Goal: Information Seeking & Learning: Learn about a topic

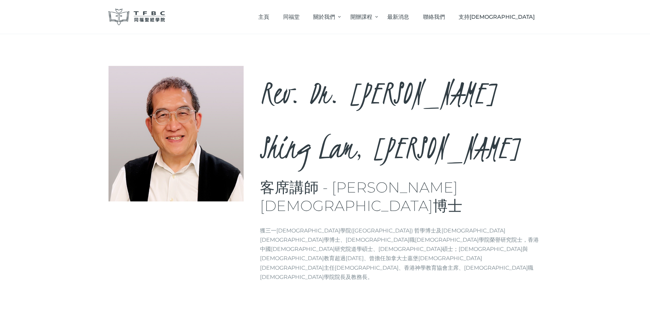
click at [339, 98] on h2 "Rev. Dr. [PERSON_NAME] Shing Lam, [PERSON_NAME]" at bounding box center [401, 120] width 282 height 109
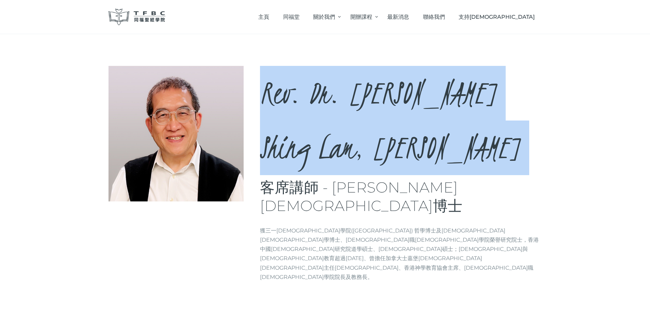
click at [339, 98] on h2 "Rev. Dr. [PERSON_NAME] Shing Lam, [PERSON_NAME]" at bounding box center [401, 120] width 282 height 109
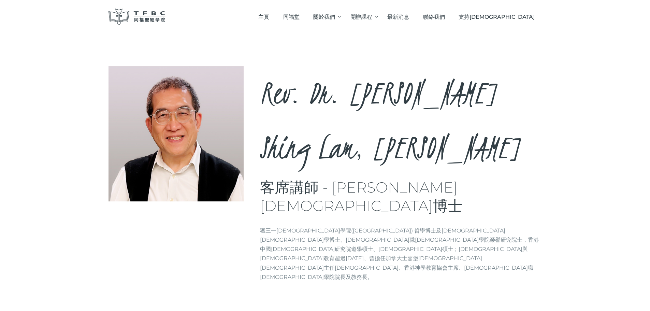
click at [354, 178] on h3 "客席講師 - [PERSON_NAME][DEMOGRAPHIC_DATA]博士" at bounding box center [401, 196] width 282 height 37
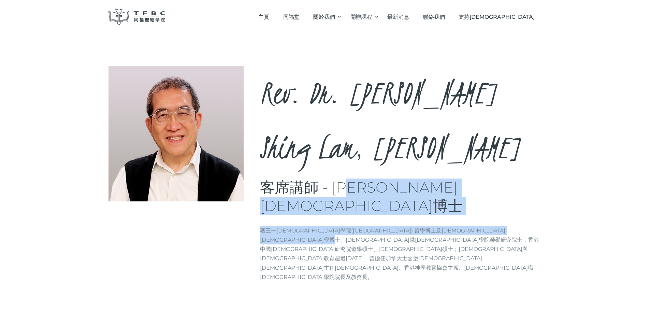
drag, startPoint x: 354, startPoint y: 137, endPoint x: 353, endPoint y: 173, distance: 36.2
click at [353, 173] on div "Rev. Dr. [PERSON_NAME], [PERSON_NAME] 客席講師 - [PERSON_NAME][DEMOGRAPHIC_DATA]博士 …" at bounding box center [401, 176] width 282 height 221
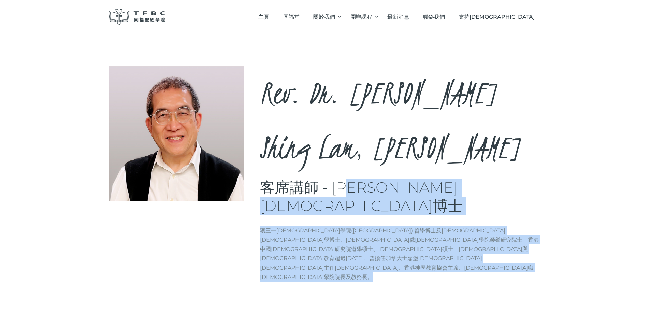
click at [353, 226] on p "獲三一[DEMOGRAPHIC_DATA]學院([GEOGRAPHIC_DATA]) 哲學博士及[DEMOGRAPHIC_DATA][DEMOGRAPHIC_…" at bounding box center [401, 254] width 282 height 56
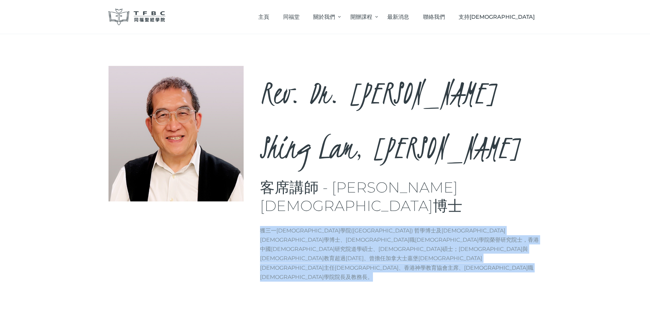
drag, startPoint x: 353, startPoint y: 173, endPoint x: 356, endPoint y: 121, distance: 51.9
click at [356, 123] on div "Rev. Dr. [PERSON_NAME], [PERSON_NAME] 客席講師 - [PERSON_NAME][DEMOGRAPHIC_DATA]博士 …" at bounding box center [401, 176] width 282 height 221
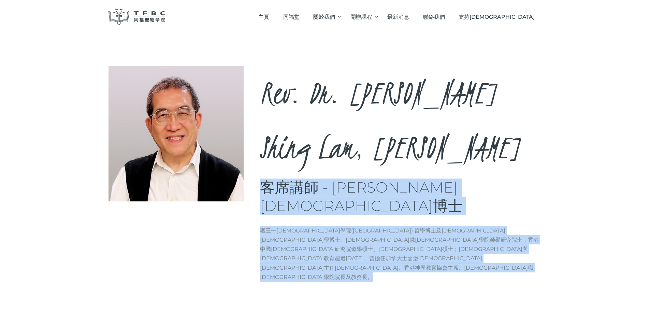
click at [355, 121] on div "Rev. Dr. [PERSON_NAME], [PERSON_NAME] 客席講師 - [PERSON_NAME][DEMOGRAPHIC_DATA]博士 …" at bounding box center [401, 176] width 282 height 221
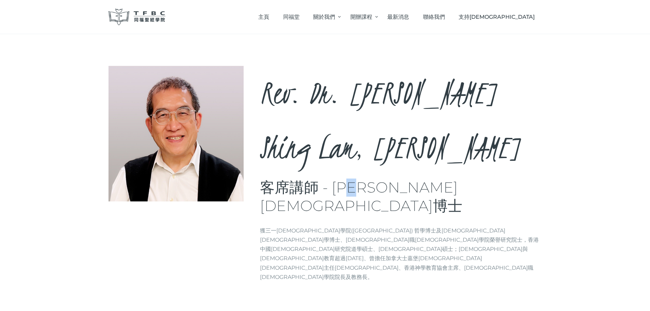
click at [355, 121] on div "Rev. Dr. [PERSON_NAME], [PERSON_NAME] 客席講師 - [PERSON_NAME][DEMOGRAPHIC_DATA]博士 …" at bounding box center [401, 176] width 282 height 221
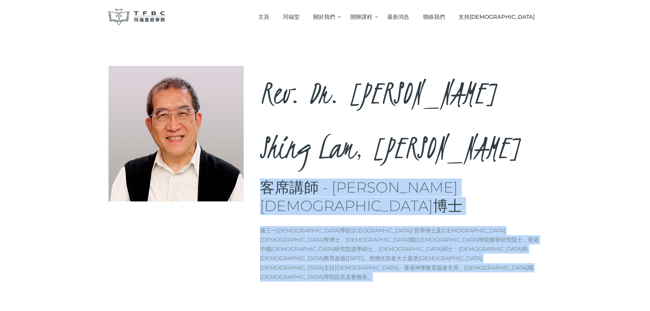
drag, startPoint x: 355, startPoint y: 121, endPoint x: 336, endPoint y: 179, distance: 60.8
click at [336, 178] on div "Rev. Dr. [PERSON_NAME], [PERSON_NAME] 客席講師 - [PERSON_NAME][DEMOGRAPHIC_DATA]博士 …" at bounding box center [401, 176] width 282 height 221
click at [335, 226] on p "獲三一[DEMOGRAPHIC_DATA]學院([GEOGRAPHIC_DATA]) 哲學博士及[DEMOGRAPHIC_DATA][DEMOGRAPHIC_…" at bounding box center [401, 254] width 282 height 56
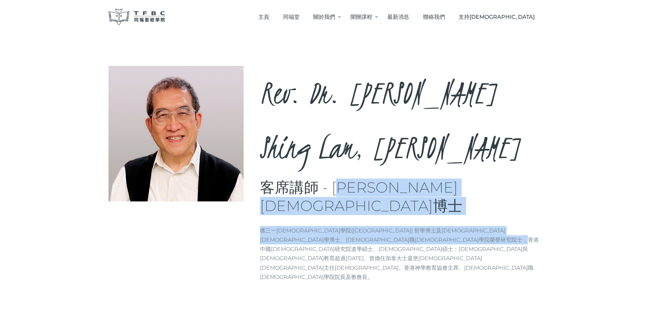
drag, startPoint x: 335, startPoint y: 180, endPoint x: 352, endPoint y: 114, distance: 68.3
click at [350, 122] on div "Rev. Dr. [PERSON_NAME], [PERSON_NAME] 客席講師 - [PERSON_NAME][DEMOGRAPHIC_DATA]博士 …" at bounding box center [401, 176] width 282 height 221
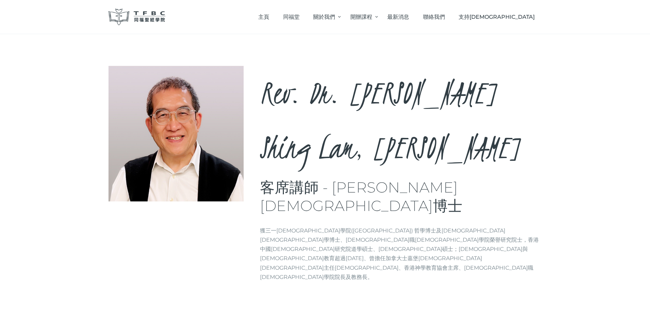
click at [352, 112] on h2 "Rev. Dr. [PERSON_NAME] Shing Lam, [PERSON_NAME]" at bounding box center [401, 120] width 282 height 109
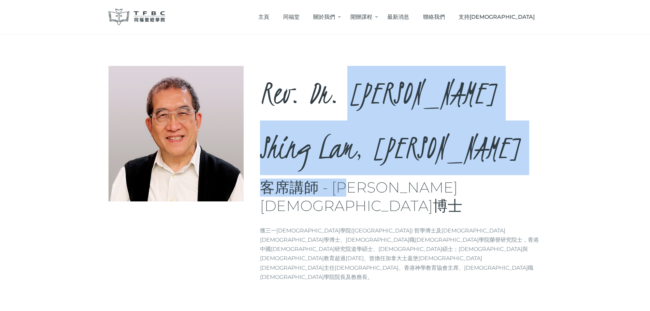
drag, startPoint x: 352, startPoint y: 112, endPoint x: 354, endPoint y: 184, distance: 72.4
click at [352, 176] on div "Rev. Dr. [PERSON_NAME], [PERSON_NAME] 客席講師 - [PERSON_NAME][DEMOGRAPHIC_DATA]博士 …" at bounding box center [401, 176] width 282 height 221
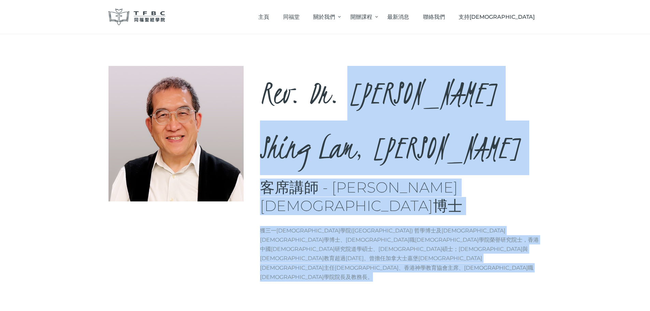
click at [356, 191] on div "Rev. Dr. [PERSON_NAME], [PERSON_NAME] 客席講師 - [PERSON_NAME][DEMOGRAPHIC_DATA]博士 …" at bounding box center [325, 176] width 433 height 221
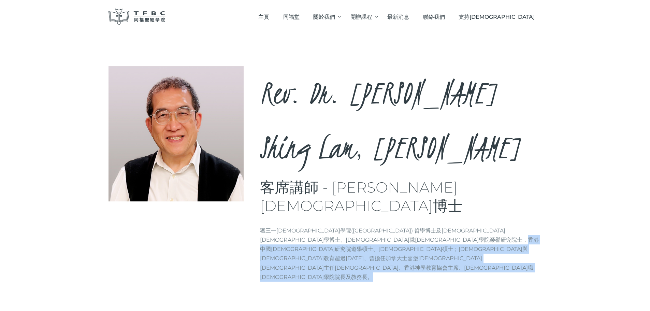
click at [356, 191] on div "Rev. Dr. [PERSON_NAME], [PERSON_NAME] 客席講師 - [PERSON_NAME][DEMOGRAPHIC_DATA]博士 …" at bounding box center [325, 176] width 433 height 221
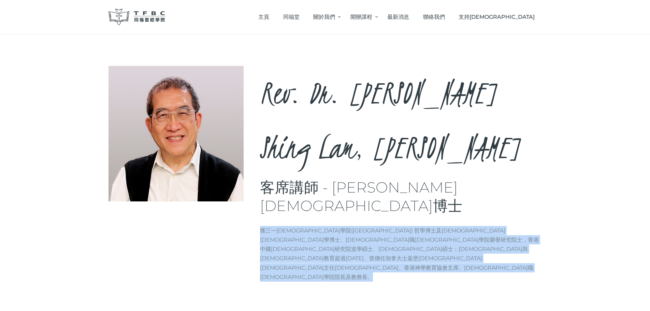
drag, startPoint x: 356, startPoint y: 191, endPoint x: 357, endPoint y: 113, distance: 78.2
click at [357, 118] on div "Rev. Dr. [PERSON_NAME], [PERSON_NAME] 客席講師 - [PERSON_NAME][DEMOGRAPHIC_DATA]博士 …" at bounding box center [325, 176] width 433 height 221
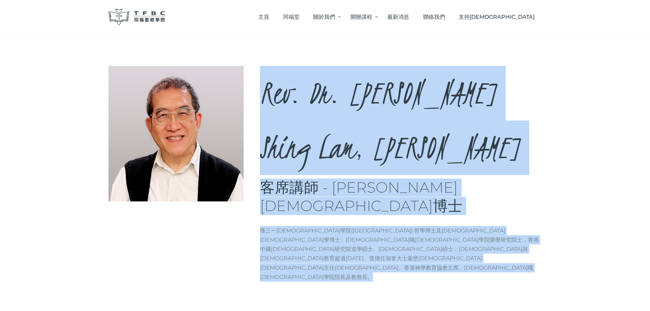
click at [358, 100] on h2 "Rev. Dr. [PERSON_NAME] Shing Lam, [PERSON_NAME]" at bounding box center [401, 120] width 282 height 109
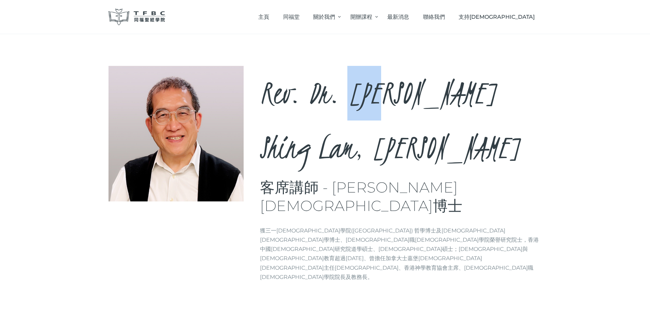
click at [358, 100] on h2 "Rev. Dr. [PERSON_NAME] Shing Lam, [PERSON_NAME]" at bounding box center [401, 120] width 282 height 109
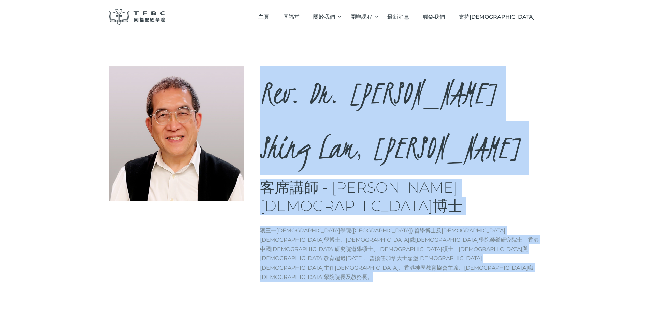
drag, startPoint x: 358, startPoint y: 123, endPoint x: 361, endPoint y: 183, distance: 59.4
click at [360, 168] on div "Rev. Dr. [PERSON_NAME], [PERSON_NAME] 客席講師 - [PERSON_NAME][DEMOGRAPHIC_DATA]博士 …" at bounding box center [401, 176] width 282 height 221
click at [361, 183] on div "Rev. Dr. [PERSON_NAME], [PERSON_NAME] 客席講師 - [PERSON_NAME][DEMOGRAPHIC_DATA]博士 …" at bounding box center [401, 176] width 282 height 221
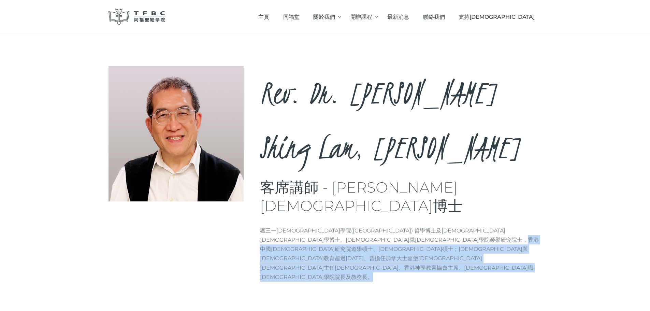
click at [361, 183] on div "Rev. Dr. [PERSON_NAME], [PERSON_NAME] 客席講師 - [PERSON_NAME][DEMOGRAPHIC_DATA]博士 …" at bounding box center [401, 176] width 282 height 221
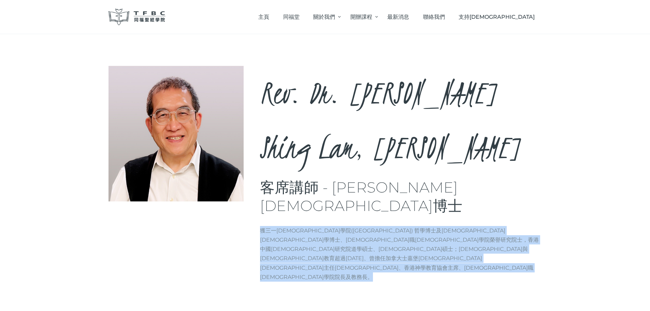
drag, startPoint x: 361, startPoint y: 183, endPoint x: 364, endPoint y: 100, distance: 82.7
click at [364, 100] on div "Rev. Dr. [PERSON_NAME], [PERSON_NAME] 客席講師 - [PERSON_NAME][DEMOGRAPHIC_DATA]博士 …" at bounding box center [401, 176] width 282 height 221
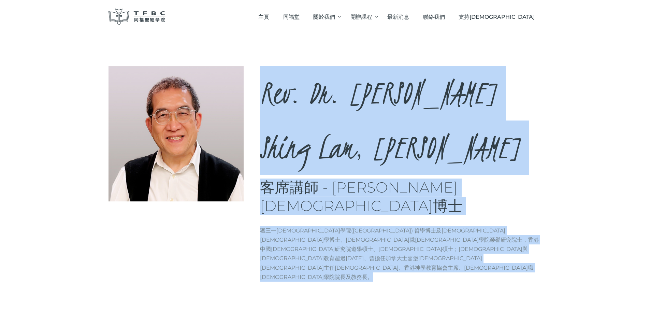
click at [367, 92] on h2 "Rev. Dr. [PERSON_NAME] Shing Lam, [PERSON_NAME]" at bounding box center [401, 120] width 282 height 109
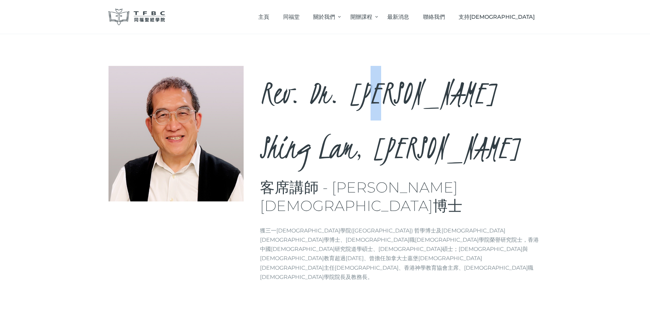
click at [367, 92] on h2 "Rev. Dr. [PERSON_NAME] Shing Lam, [PERSON_NAME]" at bounding box center [401, 120] width 282 height 109
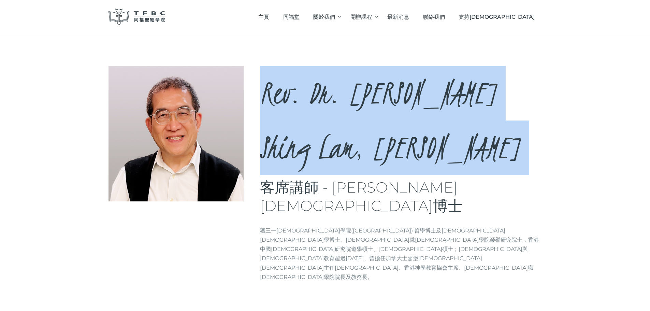
drag, startPoint x: 367, startPoint y: 92, endPoint x: 376, endPoint y: 188, distance: 96.7
click at [374, 173] on div "Rev. Dr. [PERSON_NAME], [PERSON_NAME] 客席講師 - [PERSON_NAME][DEMOGRAPHIC_DATA]博士 …" at bounding box center [401, 176] width 282 height 221
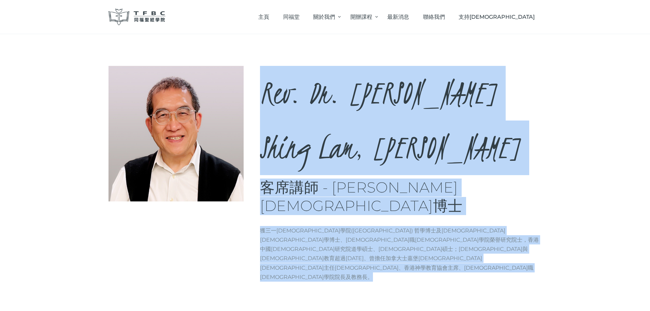
click at [376, 189] on div "Rev. Dr. [PERSON_NAME], [PERSON_NAME] 客席講師 - [PERSON_NAME][DEMOGRAPHIC_DATA]博士 …" at bounding box center [325, 176] width 433 height 221
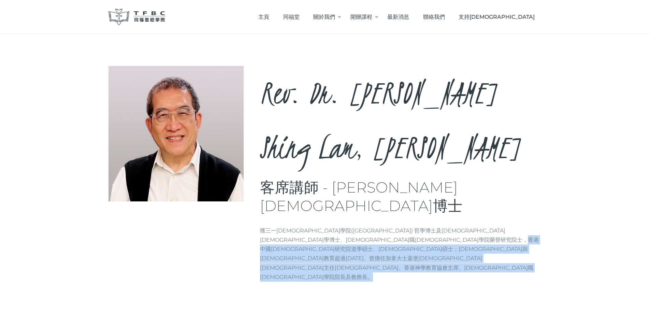
click at [376, 189] on div "Rev. Dr. [PERSON_NAME], [PERSON_NAME] 客席講師 - [PERSON_NAME][DEMOGRAPHIC_DATA]博士 …" at bounding box center [325, 176] width 433 height 221
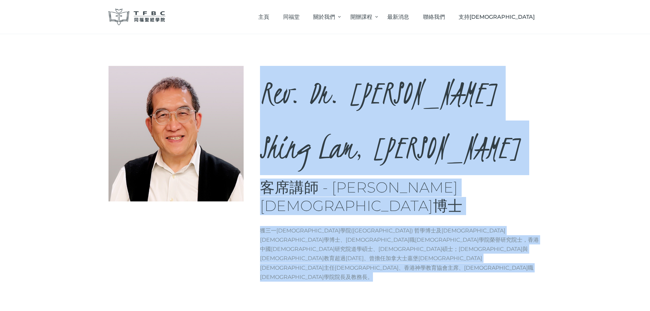
drag, startPoint x: 376, startPoint y: 187, endPoint x: 391, endPoint y: 86, distance: 102.2
click at [390, 94] on div "Rev. Dr. [PERSON_NAME], [PERSON_NAME] 客席講師 - [PERSON_NAME][DEMOGRAPHIC_DATA]博士 …" at bounding box center [325, 176] width 433 height 221
click at [391, 86] on h2 "Rev. Dr. [PERSON_NAME] Shing Lam, [PERSON_NAME]" at bounding box center [401, 120] width 282 height 109
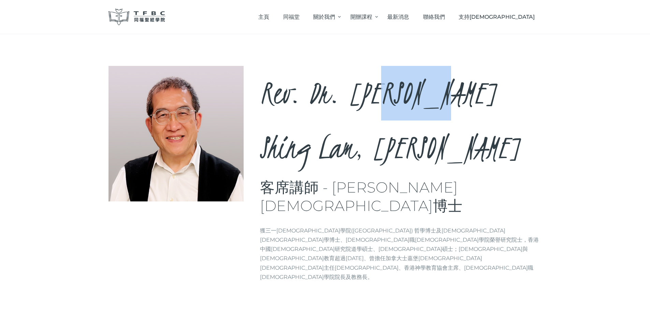
click at [391, 86] on h2 "Rev. Dr. [PERSON_NAME] Shing Lam, [PERSON_NAME]" at bounding box center [401, 120] width 282 height 109
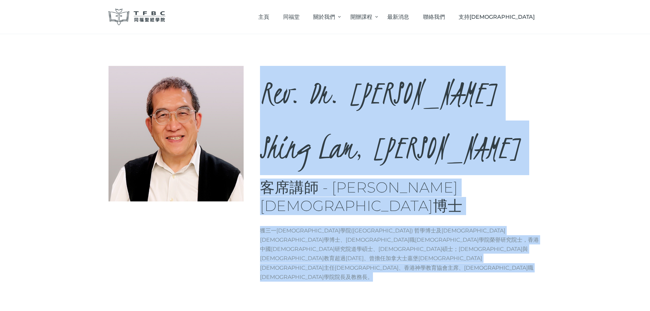
drag, startPoint x: 391, startPoint y: 86, endPoint x: 381, endPoint y: 168, distance: 82.6
click at [384, 161] on div "Rev. Dr. [PERSON_NAME], [PERSON_NAME] 客席講師 - [PERSON_NAME][DEMOGRAPHIC_DATA]博士 …" at bounding box center [401, 176] width 282 height 221
click at [381, 226] on p "獲三一[DEMOGRAPHIC_DATA]學院([GEOGRAPHIC_DATA]) 哲學博士及[DEMOGRAPHIC_DATA][DEMOGRAPHIC_…" at bounding box center [401, 254] width 282 height 56
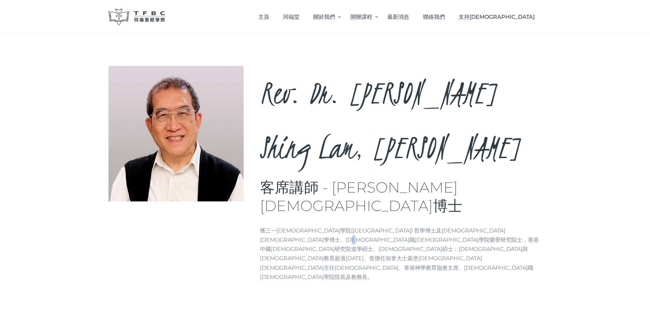
click at [381, 226] on p "獲三一[DEMOGRAPHIC_DATA]學院([GEOGRAPHIC_DATA]) 哲學博士及[DEMOGRAPHIC_DATA][DEMOGRAPHIC_…" at bounding box center [401, 254] width 282 height 56
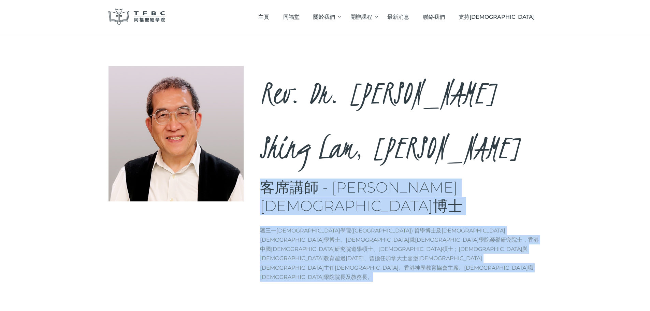
drag, startPoint x: 381, startPoint y: 168, endPoint x: 391, endPoint y: 128, distance: 41.7
click at [391, 130] on div "Rev. Dr. [PERSON_NAME], [PERSON_NAME] 客席講師 - [PERSON_NAME][DEMOGRAPHIC_DATA]博士 …" at bounding box center [401, 176] width 282 height 221
click at [392, 124] on div "Rev. Dr. [PERSON_NAME], [PERSON_NAME] 客席講師 - [PERSON_NAME][DEMOGRAPHIC_DATA]博士 …" at bounding box center [401, 176] width 282 height 221
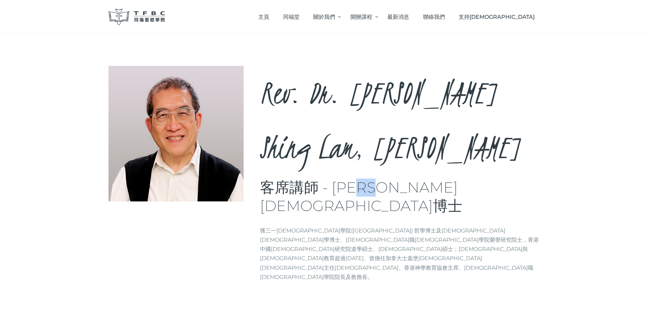
click at [392, 124] on div "Rev. Dr. [PERSON_NAME], [PERSON_NAME] 客席講師 - [PERSON_NAME][DEMOGRAPHIC_DATA]博士 …" at bounding box center [401, 176] width 282 height 221
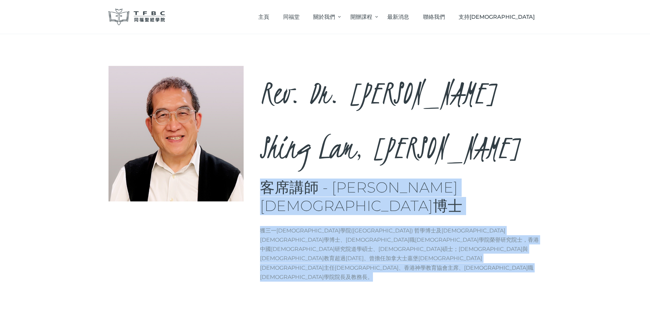
drag, startPoint x: 392, startPoint y: 124, endPoint x: 392, endPoint y: 170, distance: 46.1
click at [392, 169] on div "Rev. Dr. [PERSON_NAME], [PERSON_NAME] 客席講師 - [PERSON_NAME][DEMOGRAPHIC_DATA]博士 …" at bounding box center [401, 176] width 282 height 221
click at [393, 226] on p "獲三一[DEMOGRAPHIC_DATA]學院([GEOGRAPHIC_DATA]) 哲學博士及[DEMOGRAPHIC_DATA][DEMOGRAPHIC_…" at bounding box center [401, 254] width 282 height 56
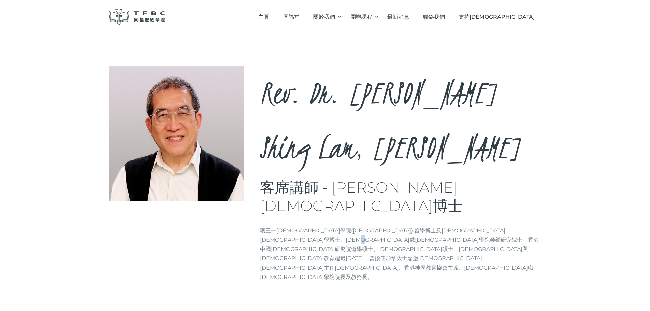
click at [393, 226] on p "獲三一[DEMOGRAPHIC_DATA]學院([GEOGRAPHIC_DATA]) 哲學博士及[DEMOGRAPHIC_DATA][DEMOGRAPHIC_…" at bounding box center [401, 254] width 282 height 56
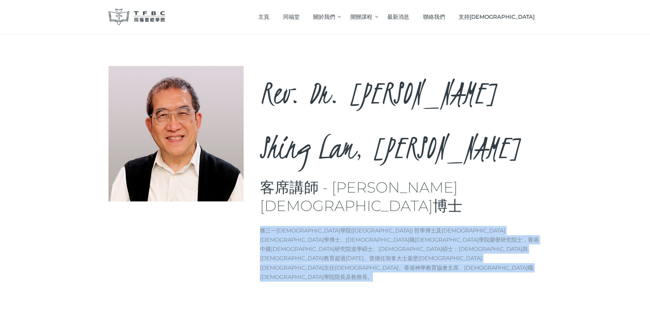
drag, startPoint x: 393, startPoint y: 170, endPoint x: 416, endPoint y: 115, distance: 59.6
click at [414, 123] on div "Rev. Dr. [PERSON_NAME], [PERSON_NAME] 客席講師 - [PERSON_NAME][DEMOGRAPHIC_DATA]博士 …" at bounding box center [401, 176] width 282 height 221
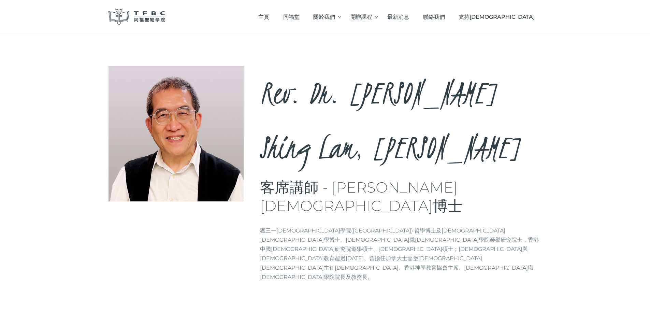
click at [416, 115] on h2 "Rev. Dr. [PERSON_NAME] Shing Lam, [PERSON_NAME]" at bounding box center [401, 120] width 282 height 109
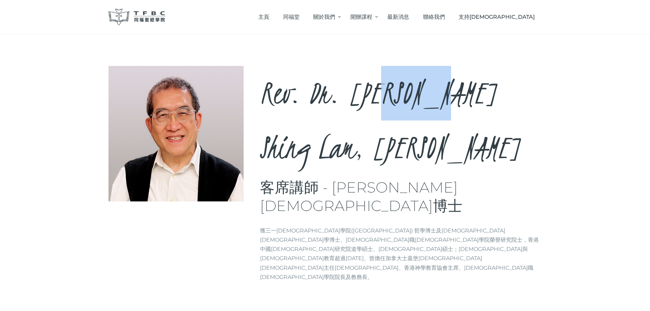
click at [416, 115] on h2 "Rev. Dr. [PERSON_NAME] Shing Lam, [PERSON_NAME]" at bounding box center [401, 120] width 282 height 109
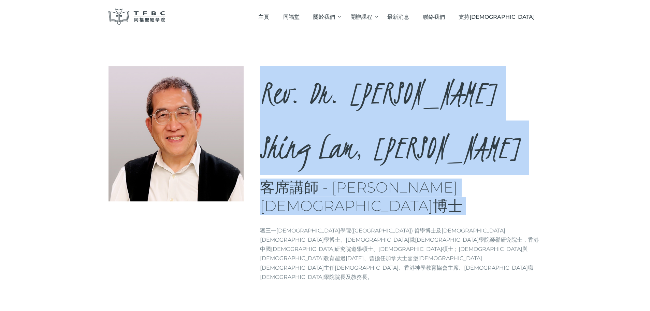
drag, startPoint x: 416, startPoint y: 115, endPoint x: 409, endPoint y: 176, distance: 61.8
click at [411, 169] on div "Rev. Dr. [PERSON_NAME], [PERSON_NAME] 客席講師 - [PERSON_NAME][DEMOGRAPHIC_DATA]博士 …" at bounding box center [401, 176] width 282 height 221
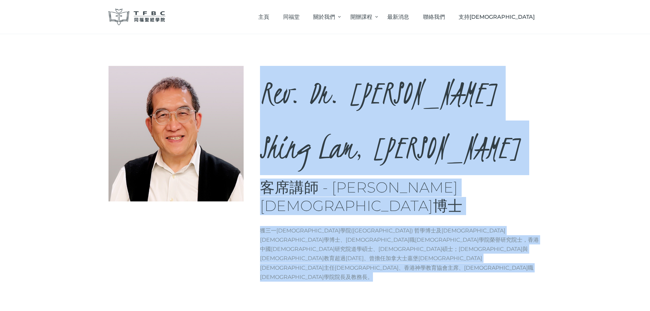
click at [406, 186] on div "Rev. Dr. [PERSON_NAME], [PERSON_NAME] 客席講師 - [PERSON_NAME][DEMOGRAPHIC_DATA]博士 …" at bounding box center [401, 176] width 282 height 221
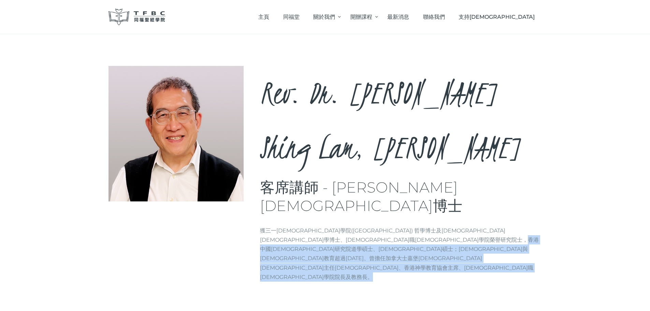
click at [406, 186] on div "Rev. Dr. [PERSON_NAME], [PERSON_NAME] 客席講師 - [PERSON_NAME][DEMOGRAPHIC_DATA]博士 …" at bounding box center [401, 176] width 282 height 221
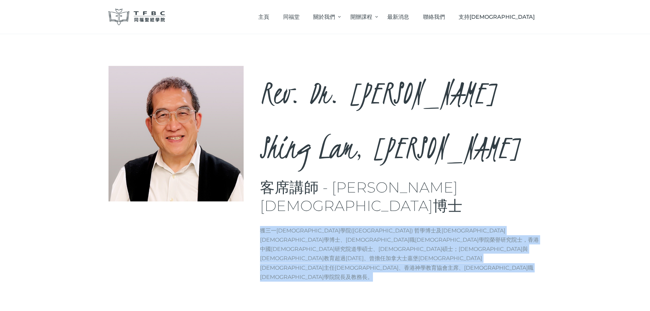
drag, startPoint x: 406, startPoint y: 186, endPoint x: 413, endPoint y: 133, distance: 52.7
click at [413, 133] on div "Rev. Dr. [PERSON_NAME], [PERSON_NAME] 客席講師 - [PERSON_NAME][DEMOGRAPHIC_DATA]博士 …" at bounding box center [401, 176] width 282 height 221
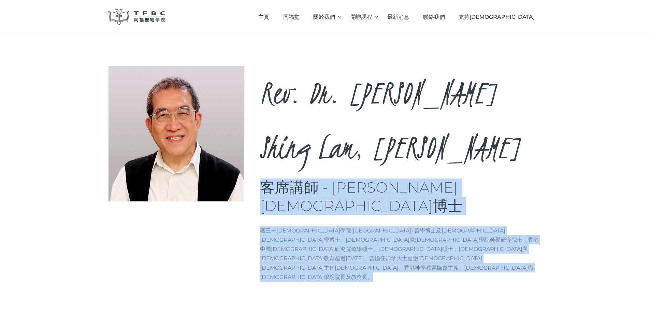
click at [413, 178] on h3 "客席講師 - [PERSON_NAME][DEMOGRAPHIC_DATA]博士" at bounding box center [401, 196] width 282 height 37
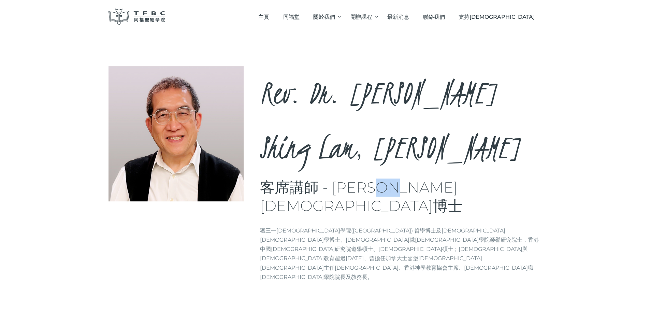
click at [413, 178] on h3 "客席講師 - [PERSON_NAME][DEMOGRAPHIC_DATA]博士" at bounding box center [401, 196] width 282 height 37
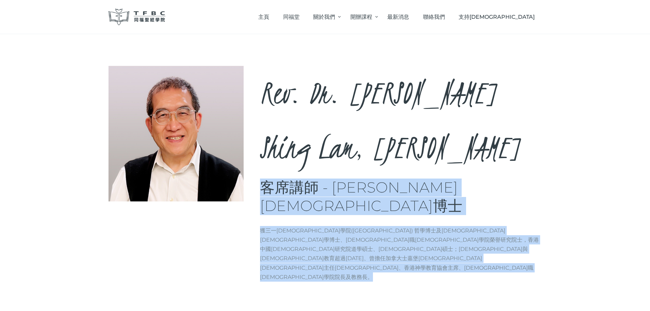
drag, startPoint x: 413, startPoint y: 130, endPoint x: 397, endPoint y: 183, distance: 55.7
click at [398, 179] on div "Rev. Dr. [PERSON_NAME], [PERSON_NAME] 客席講師 - [PERSON_NAME][DEMOGRAPHIC_DATA]博士 …" at bounding box center [401, 176] width 282 height 221
click at [394, 192] on div "Rev. Dr. [PERSON_NAME], [PERSON_NAME] 客席講師 - [PERSON_NAME][DEMOGRAPHIC_DATA]博士 …" at bounding box center [325, 176] width 433 height 221
